Goal: Task Accomplishment & Management: Manage account settings

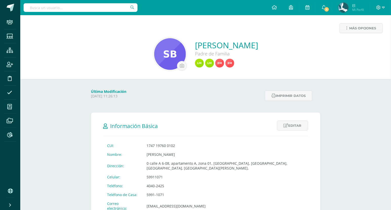
click at [9, 191] on icon at bounding box center [10, 191] width 4 height 5
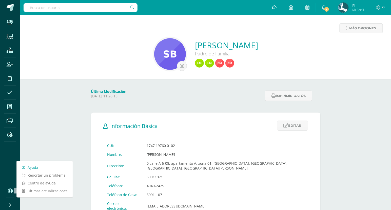
click at [43, 167] on link "Ayuda" at bounding box center [45, 168] width 56 height 8
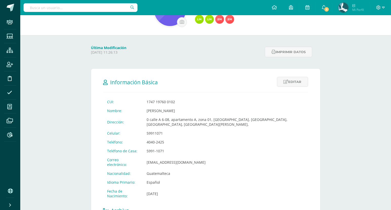
scroll to position [47, 0]
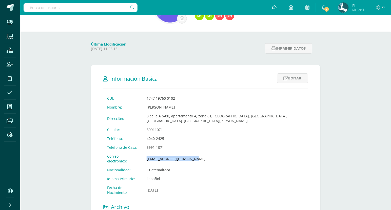
drag, startPoint x: 196, startPoint y: 157, endPoint x: 149, endPoint y: 160, distance: 47.7
click at [149, 160] on td "[EMAIL_ADDRESS][DOMAIN_NAME]" at bounding box center [226, 159] width 166 height 14
copy td "[EMAIL_ADDRESS][DOMAIN_NAME]"
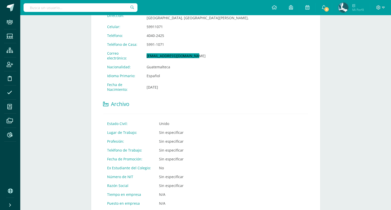
scroll to position [151, 0]
click at [278, 114] on div "CUI: 1747 19760 0102 Nombre: Sindy Barillas Dirección: 0 calle A 6-08, apartame…" at bounding box center [205, 111] width 205 height 240
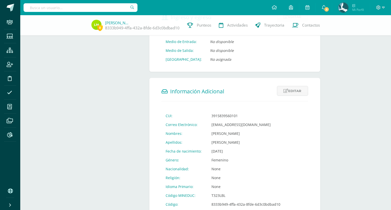
scroll to position [157, 0]
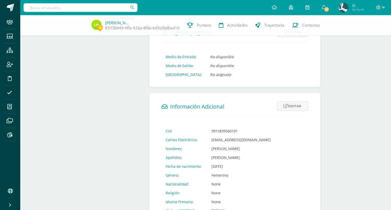
scroll to position [103, 0]
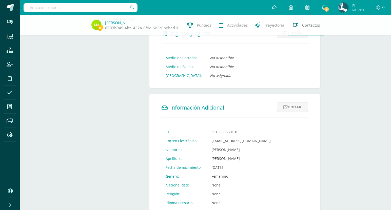
click at [309, 30] on link "Contactos" at bounding box center [305, 25] width 35 height 20
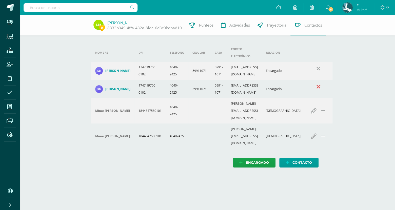
click at [317, 84] on icon at bounding box center [319, 87] width 4 height 6
click at [67, 89] on div "0 Lucía Marroquín 8333b949-4ffa-432a-8fde-6d3c0bdbad10 Punteos Actividades Tray…" at bounding box center [207, 96] width 375 height 163
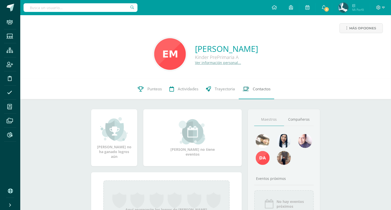
click at [263, 93] on link "Contactos" at bounding box center [256, 89] width 35 height 20
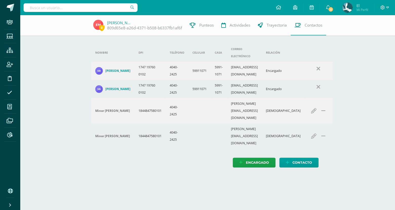
click at [317, 82] on button at bounding box center [319, 87] width 10 height 10
click at [76, 87] on div "0 Emily Marroquín 809d65e8-a26d-4371-b508-b6337fb1af6f Punteos Actividades Tray…" at bounding box center [207, 96] width 375 height 163
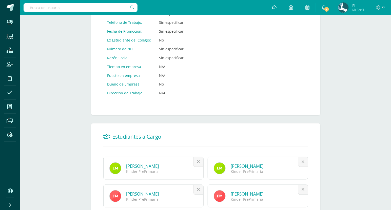
scroll to position [305, 0]
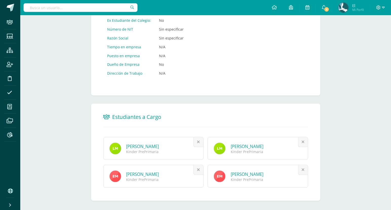
scroll to position [305, 0]
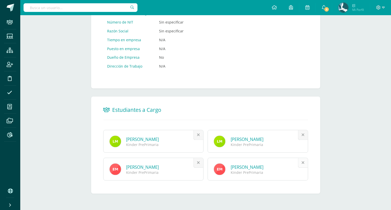
click at [303, 164] on link at bounding box center [303, 163] width 10 height 10
click at [10, 190] on icon at bounding box center [10, 191] width 4 height 5
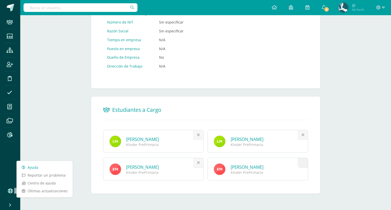
click at [46, 166] on link "Ayuda" at bounding box center [45, 168] width 56 height 8
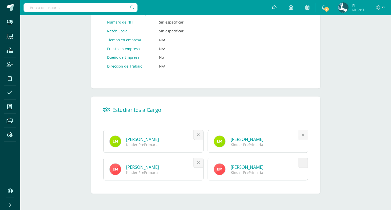
click at [157, 137] on link "[PERSON_NAME]" at bounding box center [142, 140] width 33 height 6
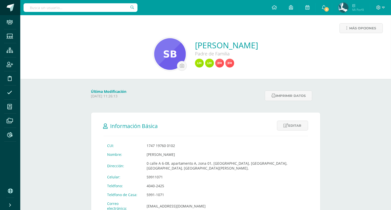
click at [14, 7] on link at bounding box center [10, 7] width 20 height 15
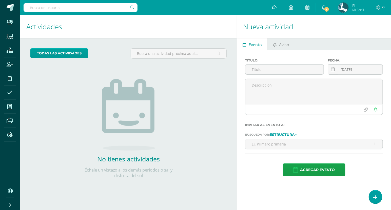
click at [61, 8] on input "text" at bounding box center [81, 7] width 114 height 9
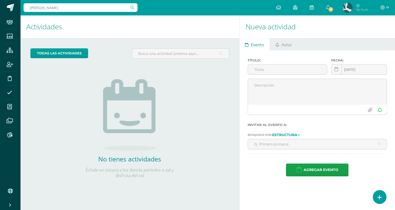
type input "sindy barillas"
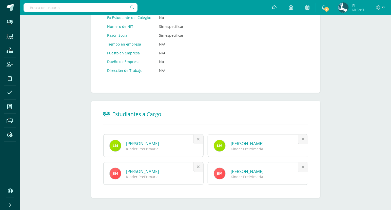
scroll to position [305, 0]
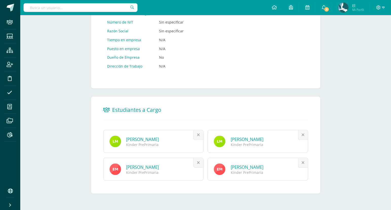
click at [256, 137] on link "[PERSON_NAME]" at bounding box center [247, 140] width 33 height 6
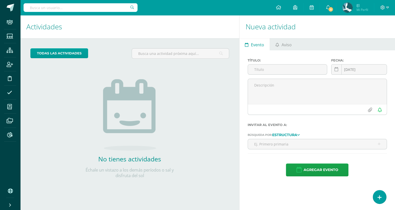
click at [66, 10] on input "text" at bounding box center [81, 7] width 114 height 9
type input "[PERSON_NAME]"
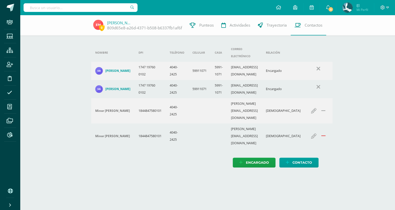
click at [321, 133] on icon "submit" at bounding box center [323, 136] width 4 height 6
click at [319, 131] on button "submit" at bounding box center [324, 136] width 10 height 10
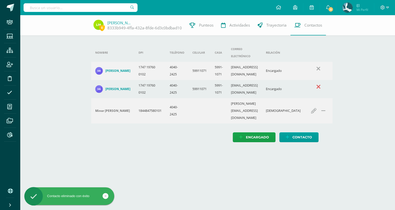
click at [317, 84] on icon at bounding box center [319, 87] width 4 height 6
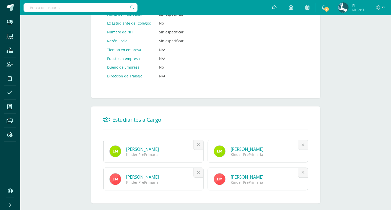
scroll to position [305, 0]
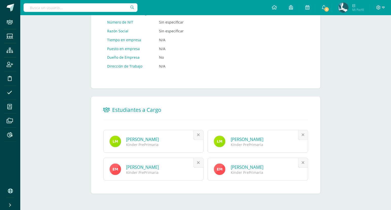
click at [11, 190] on icon at bounding box center [10, 191] width 4 height 5
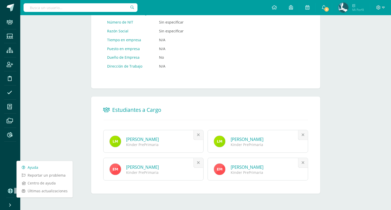
click at [48, 167] on link "Ayuda" at bounding box center [45, 168] width 56 height 8
